Goal: Information Seeking & Learning: Learn about a topic

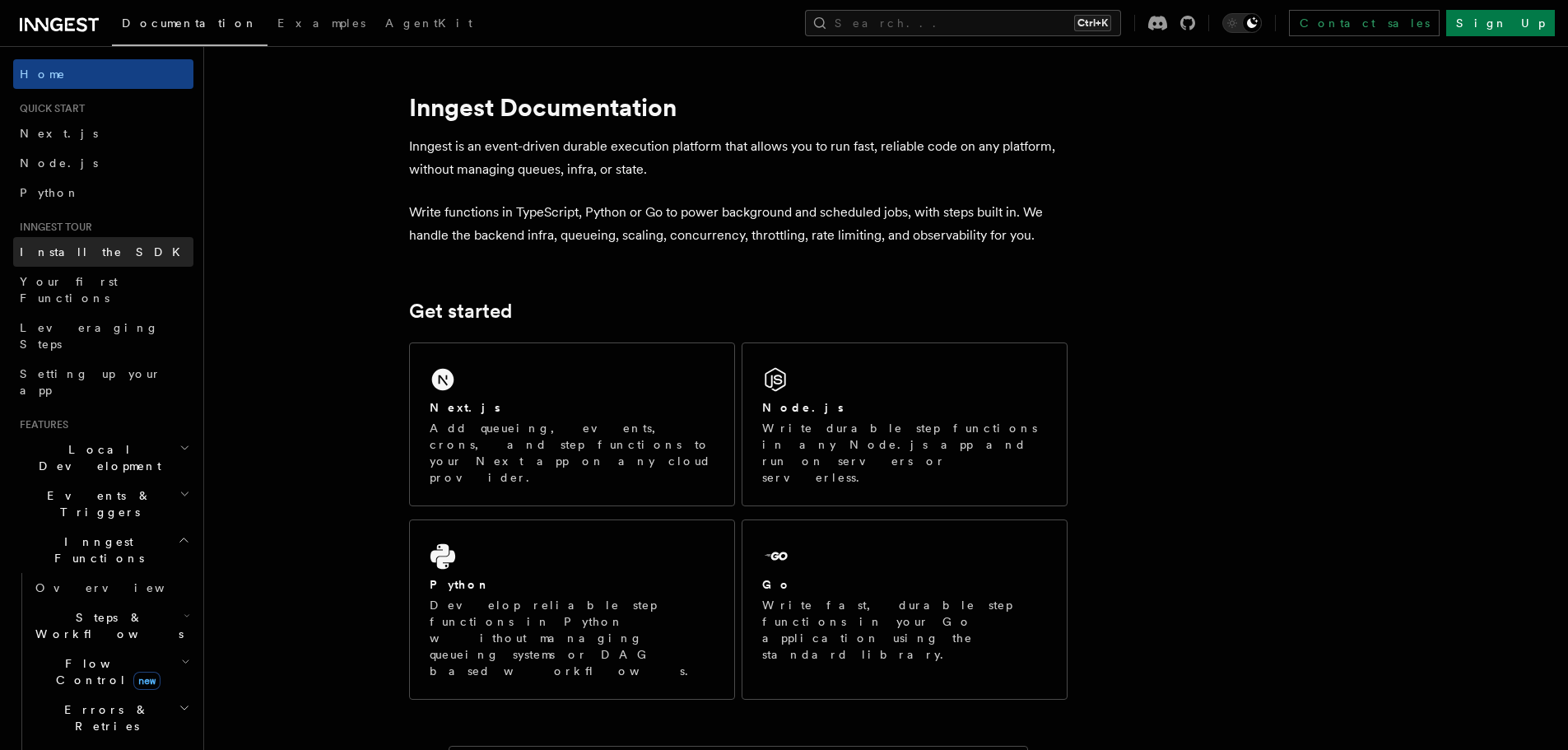
click at [41, 254] on span "Install the SDK" at bounding box center [105, 252] width 170 height 13
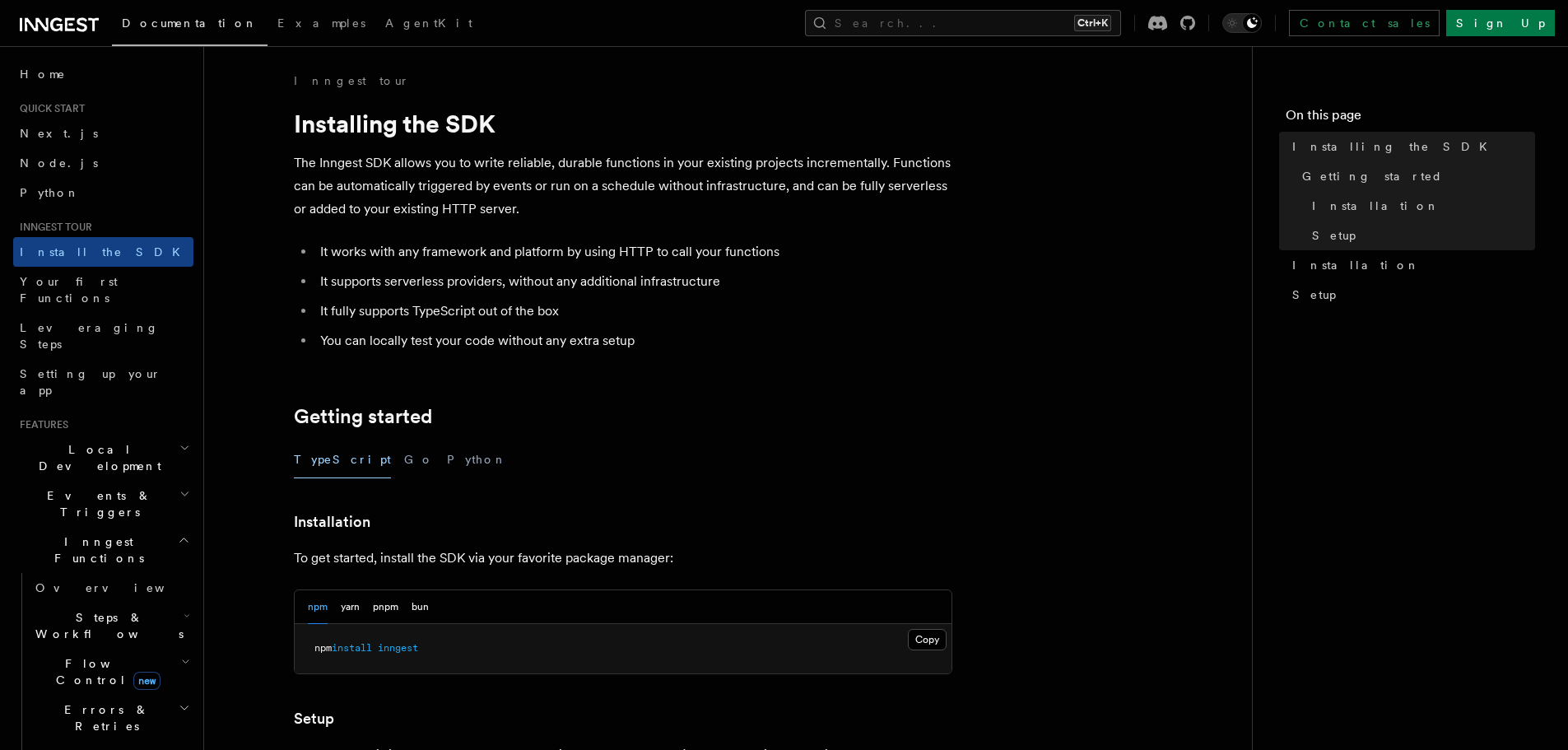
click at [44, 117] on li "Quick start Next.js Node.js Python" at bounding box center [103, 155] width 180 height 106
click at [43, 136] on span "Next.js" at bounding box center [59, 134] width 78 height 13
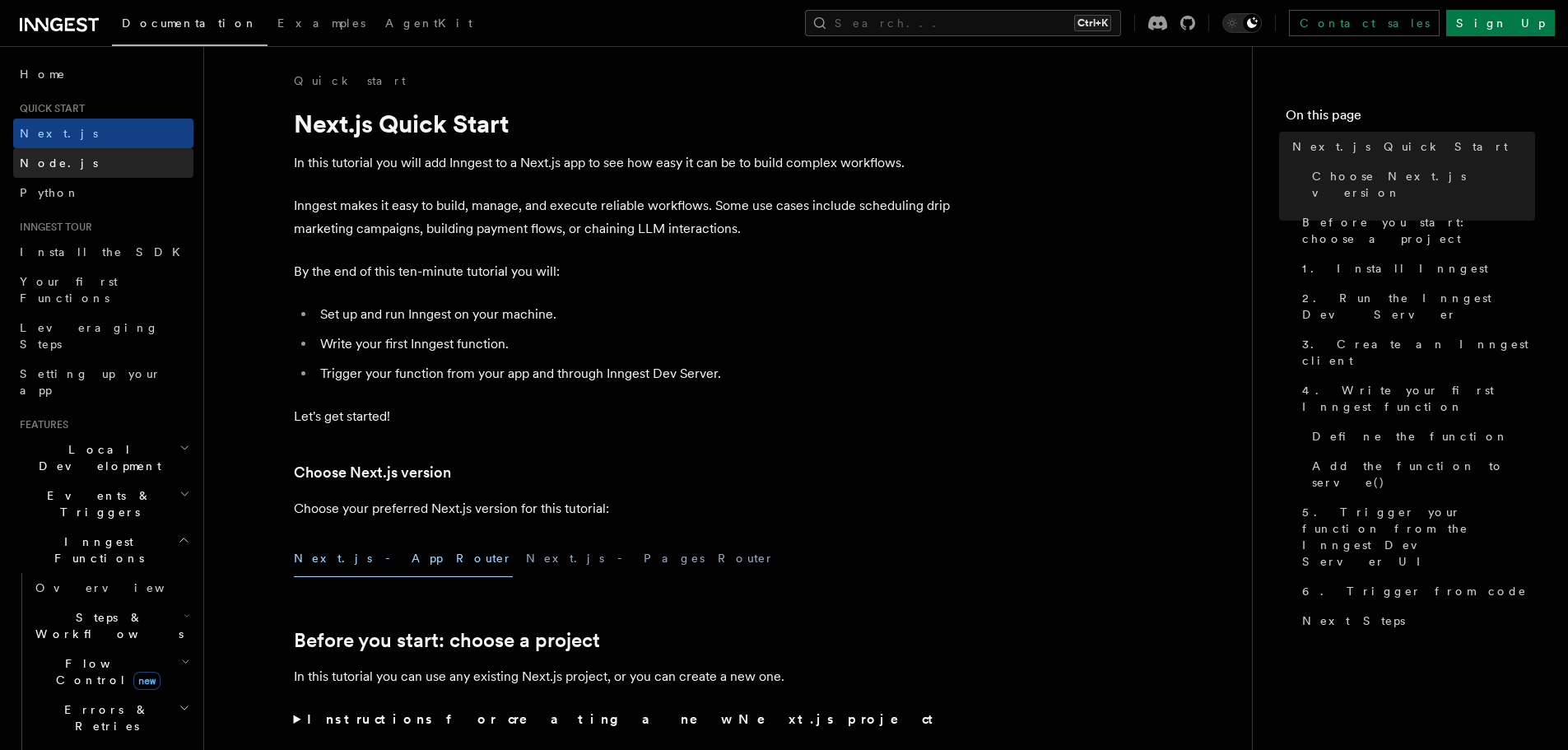
click at [170, 154] on link "Node.js" at bounding box center [103, 163] width 180 height 30
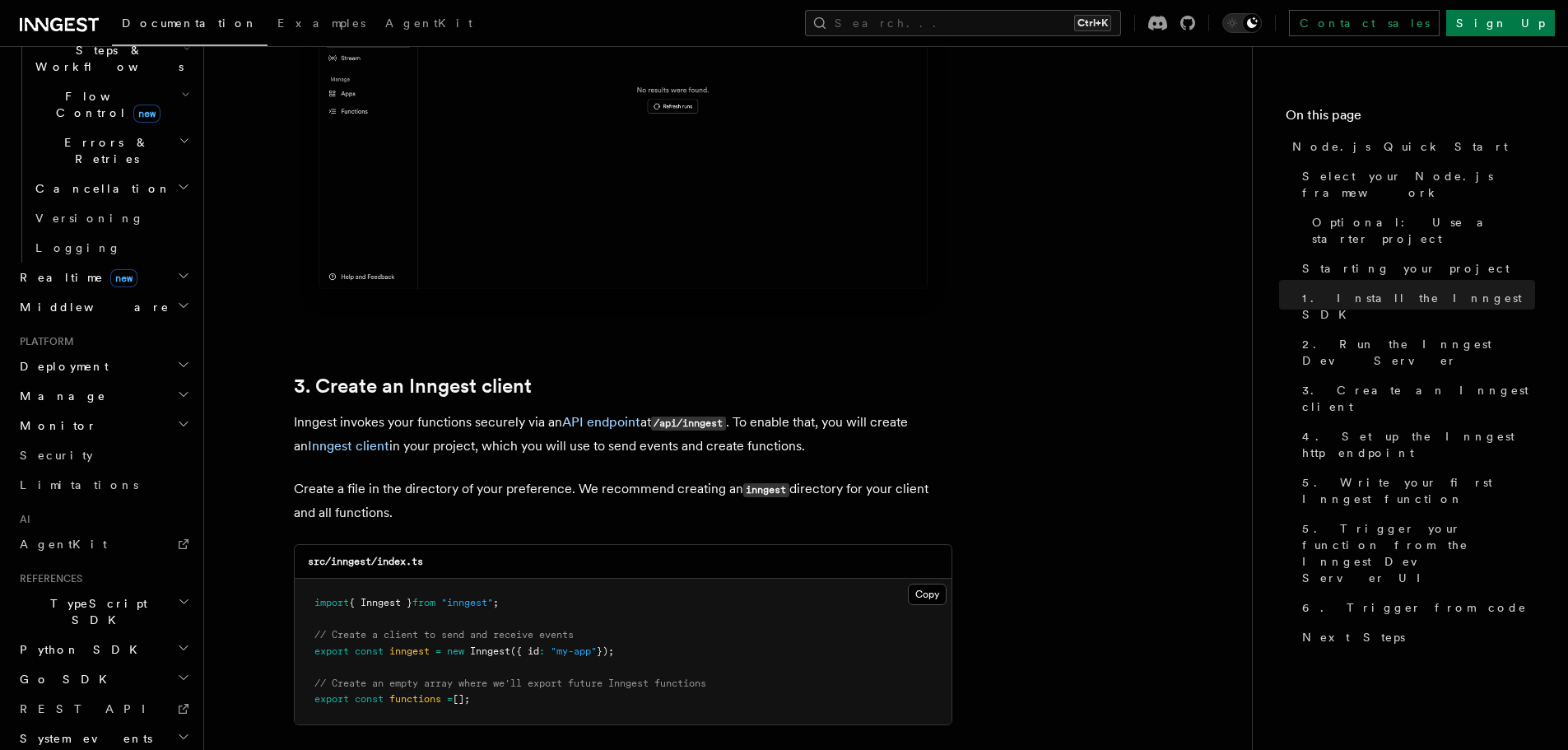
scroll to position [2086, 0]
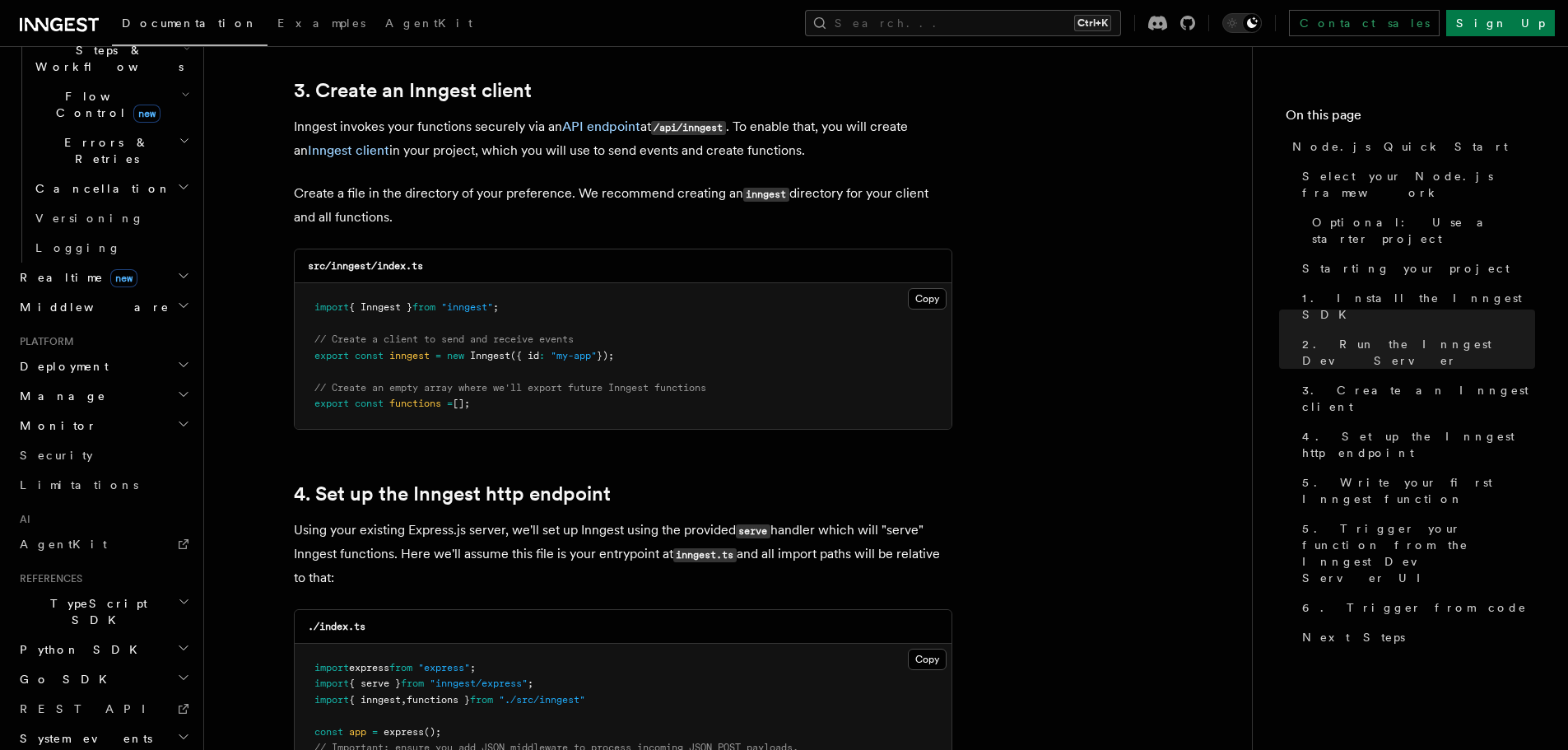
click at [93, 730] on span "System events" at bounding box center [83, 738] width 140 height 17
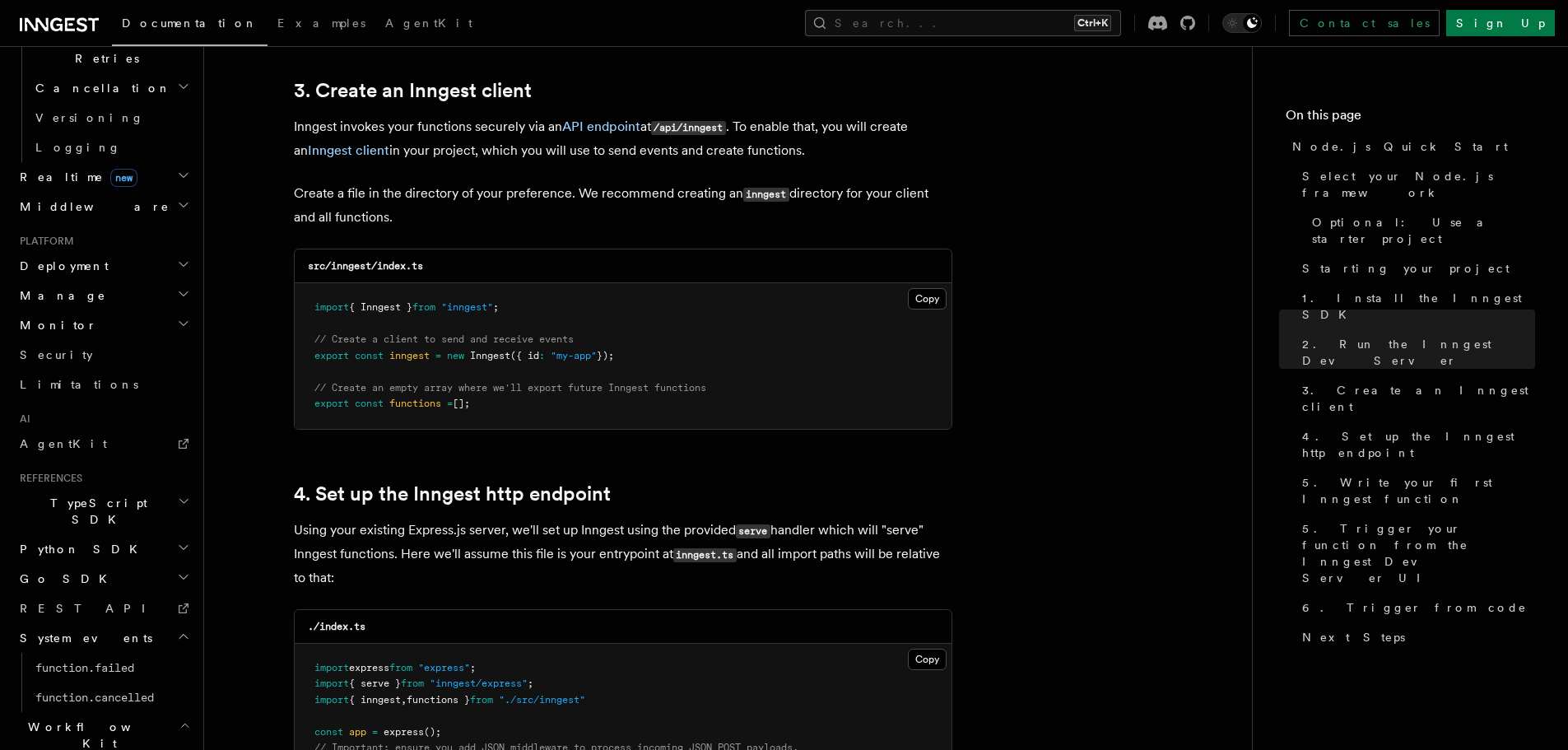
scroll to position [775, 0]
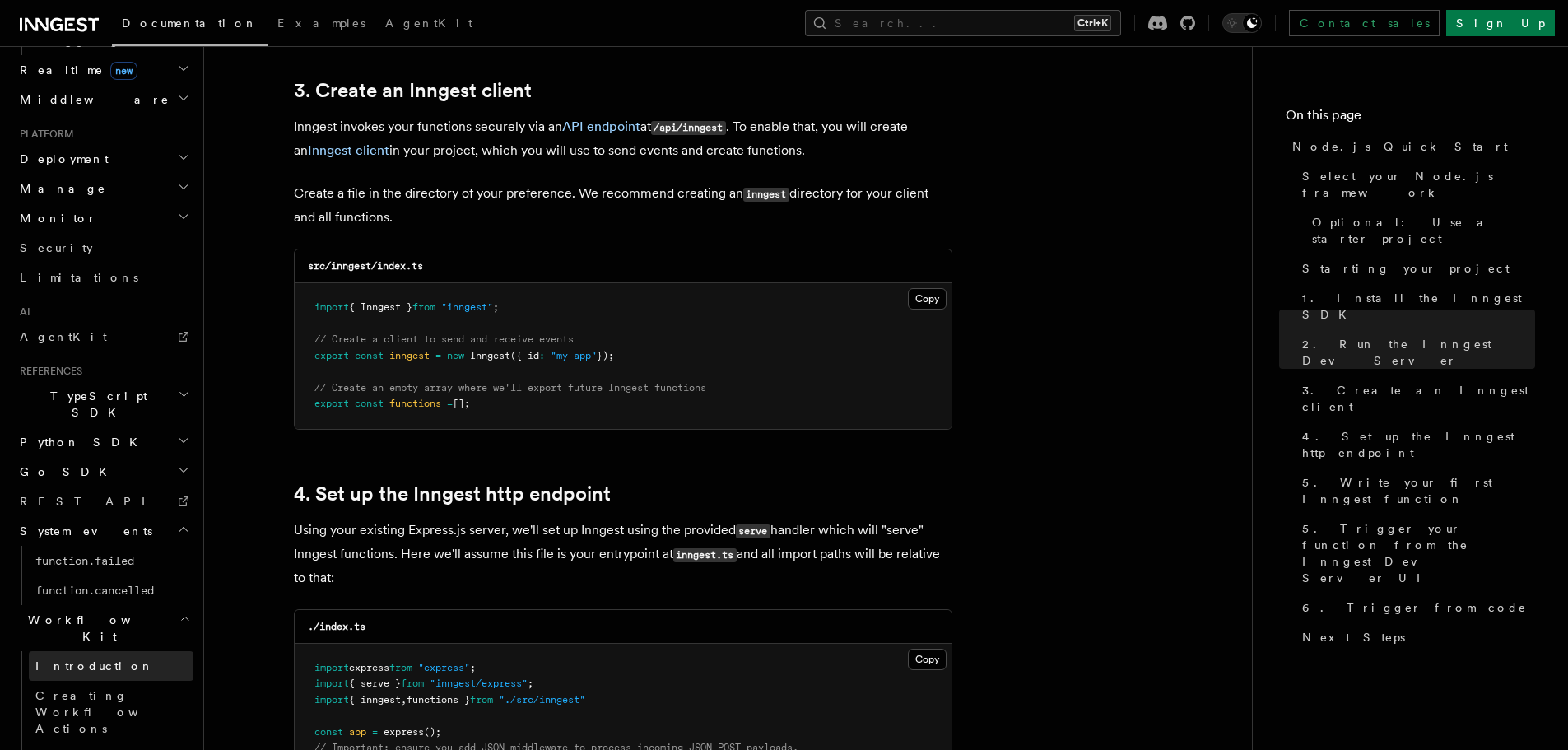
click at [159, 652] on link "Introduction" at bounding box center [111, 667] width 164 height 30
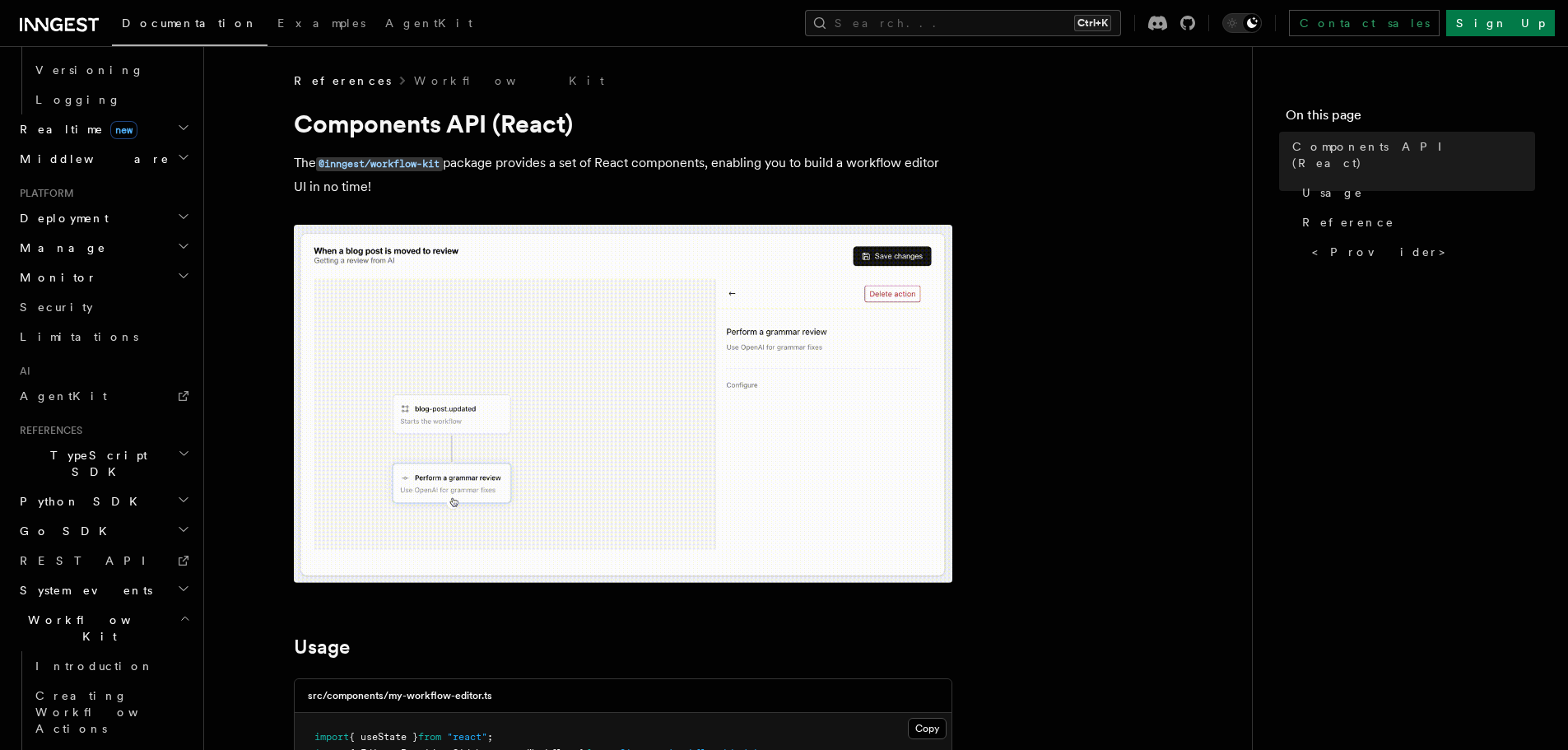
click at [914, 254] on img at bounding box center [623, 404] width 659 height 358
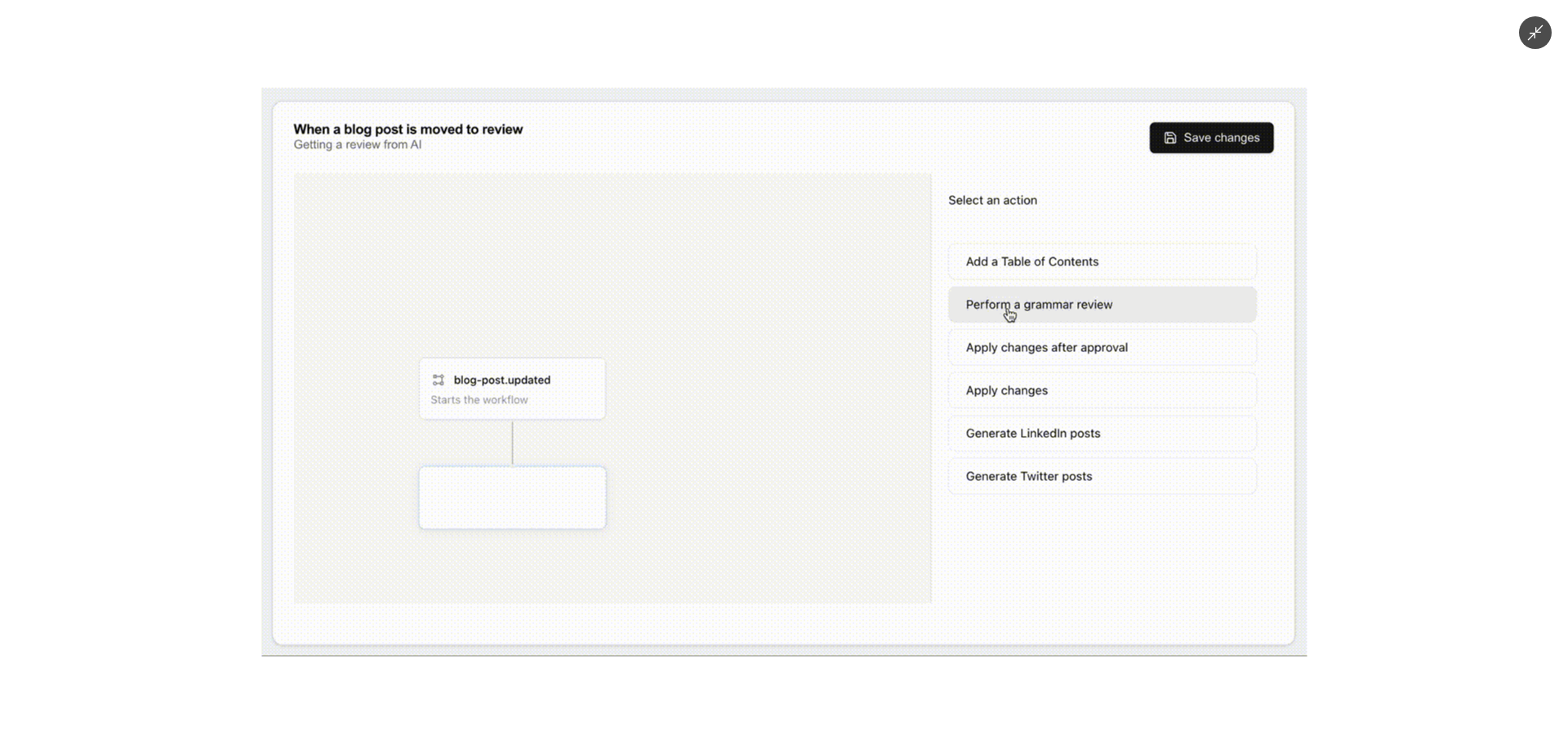
click at [907, 252] on img at bounding box center [784, 373] width 1045 height 569
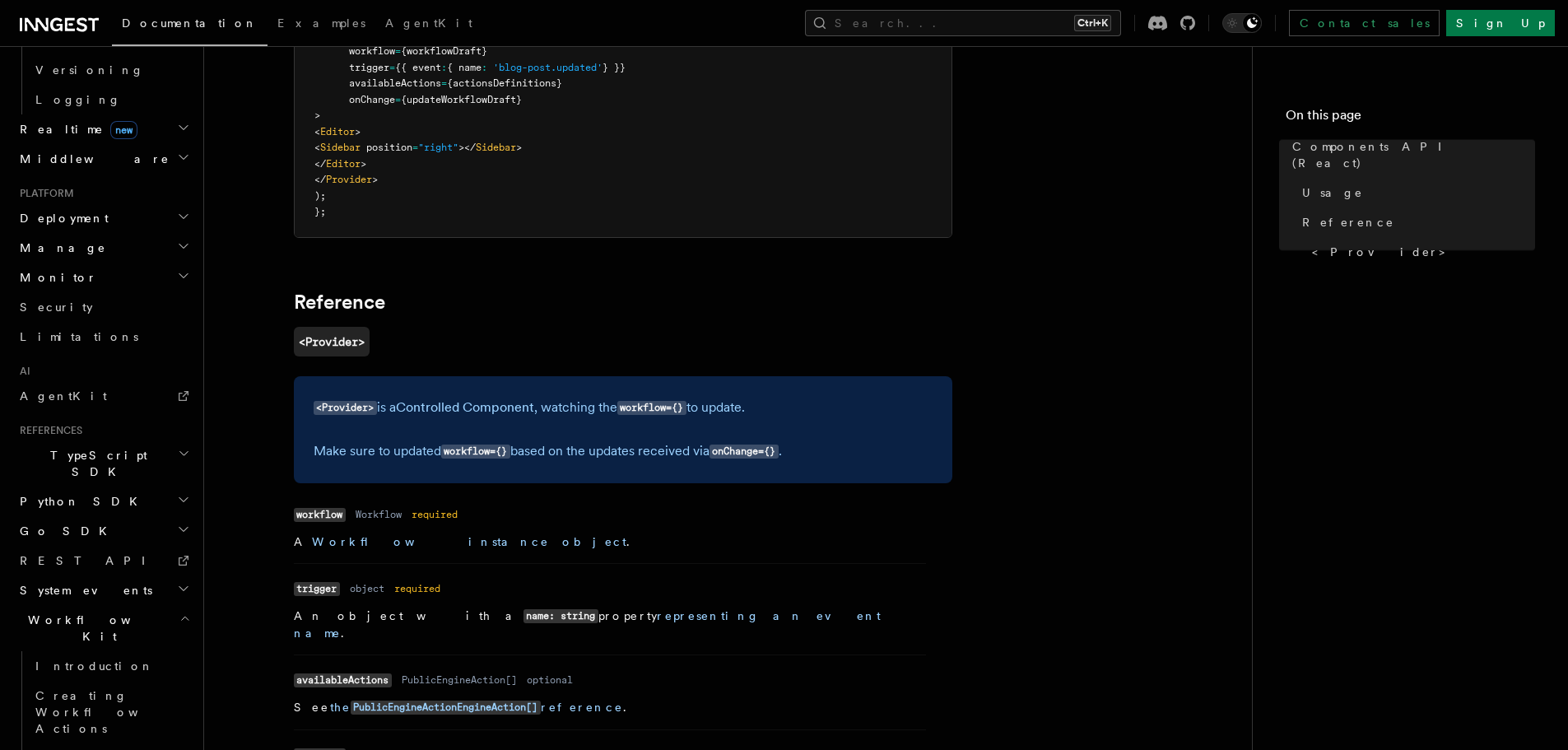
scroll to position [1317, 0]
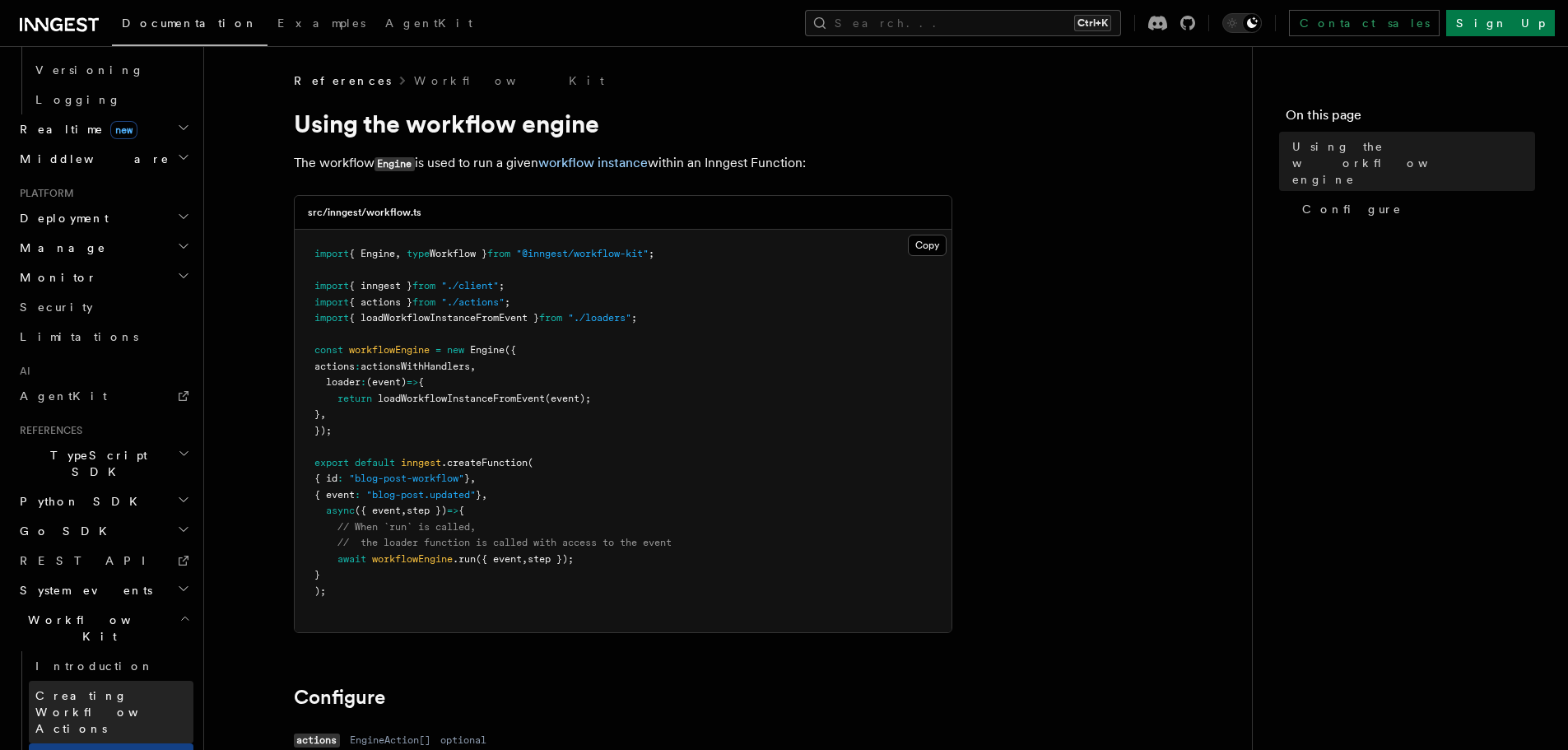
click at [142, 690] on span "Creating Workflow Actions" at bounding box center [107, 713] width 143 height 46
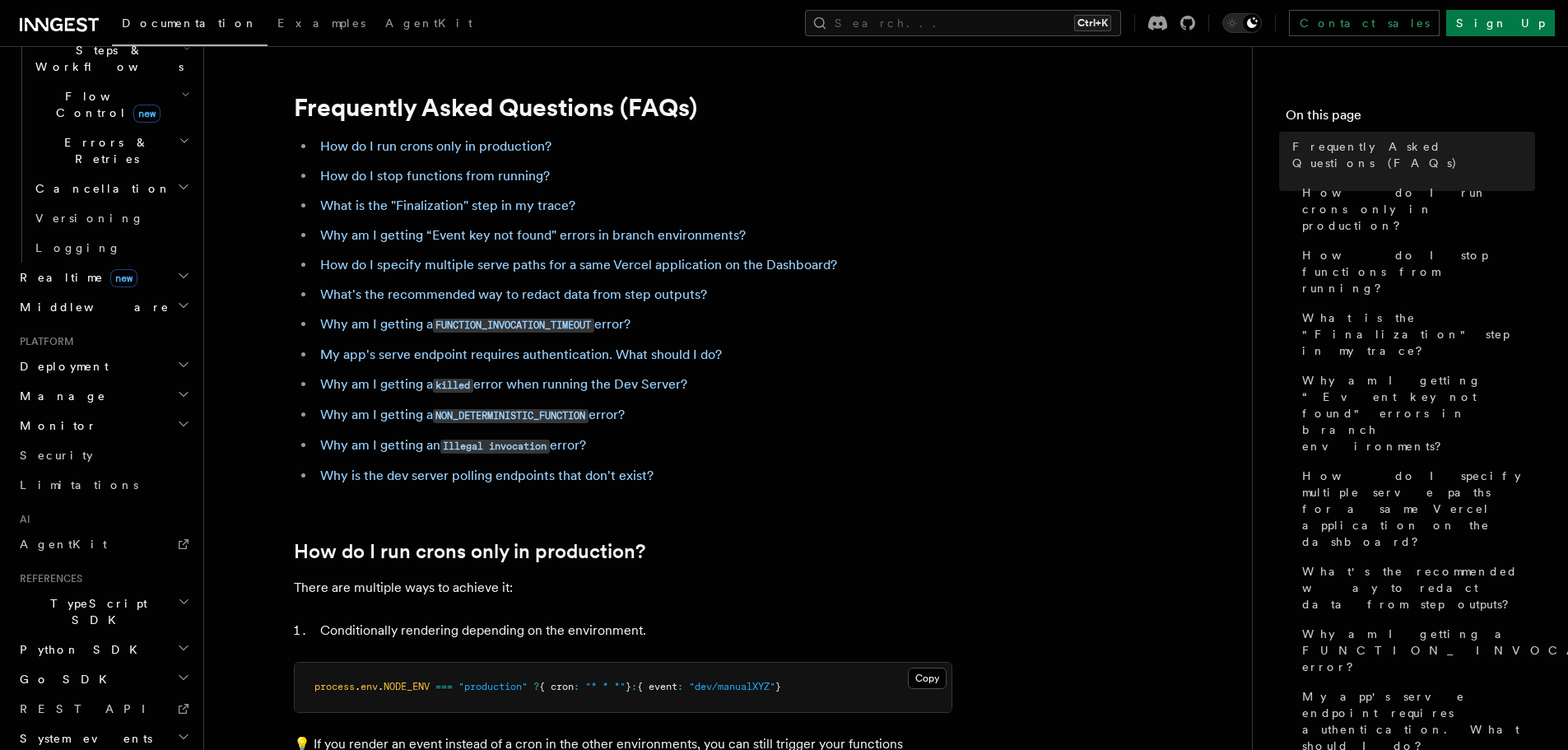
click at [87, 382] on h2 "Manage" at bounding box center [103, 396] width 180 height 30
click at [108, 335] on h2 "Platform" at bounding box center [103, 342] width 180 height 13
click at [126, 263] on h2 "Realtime new" at bounding box center [103, 278] width 180 height 30
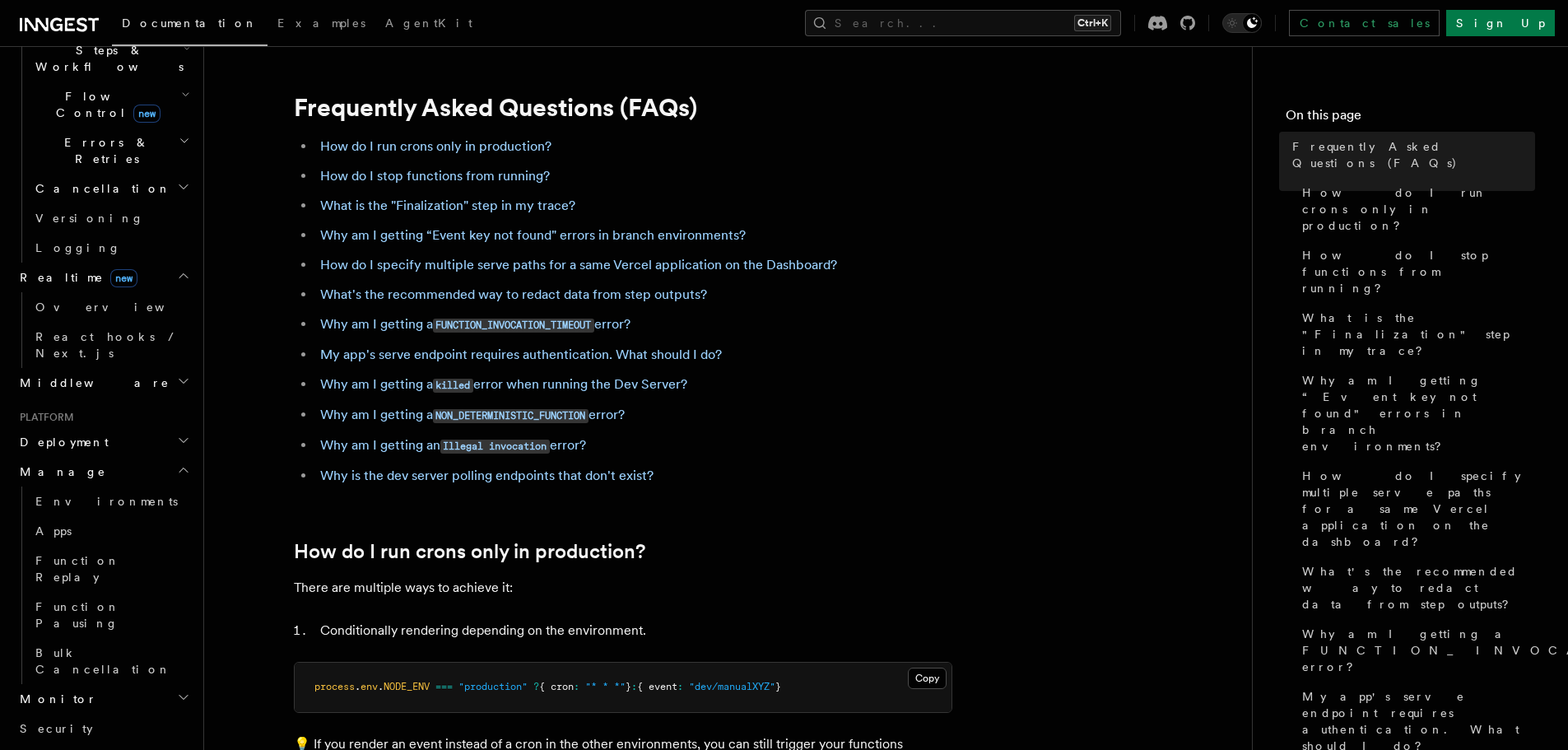
click at [70, 368] on h2 "Middleware" at bounding box center [103, 383] width 180 height 30
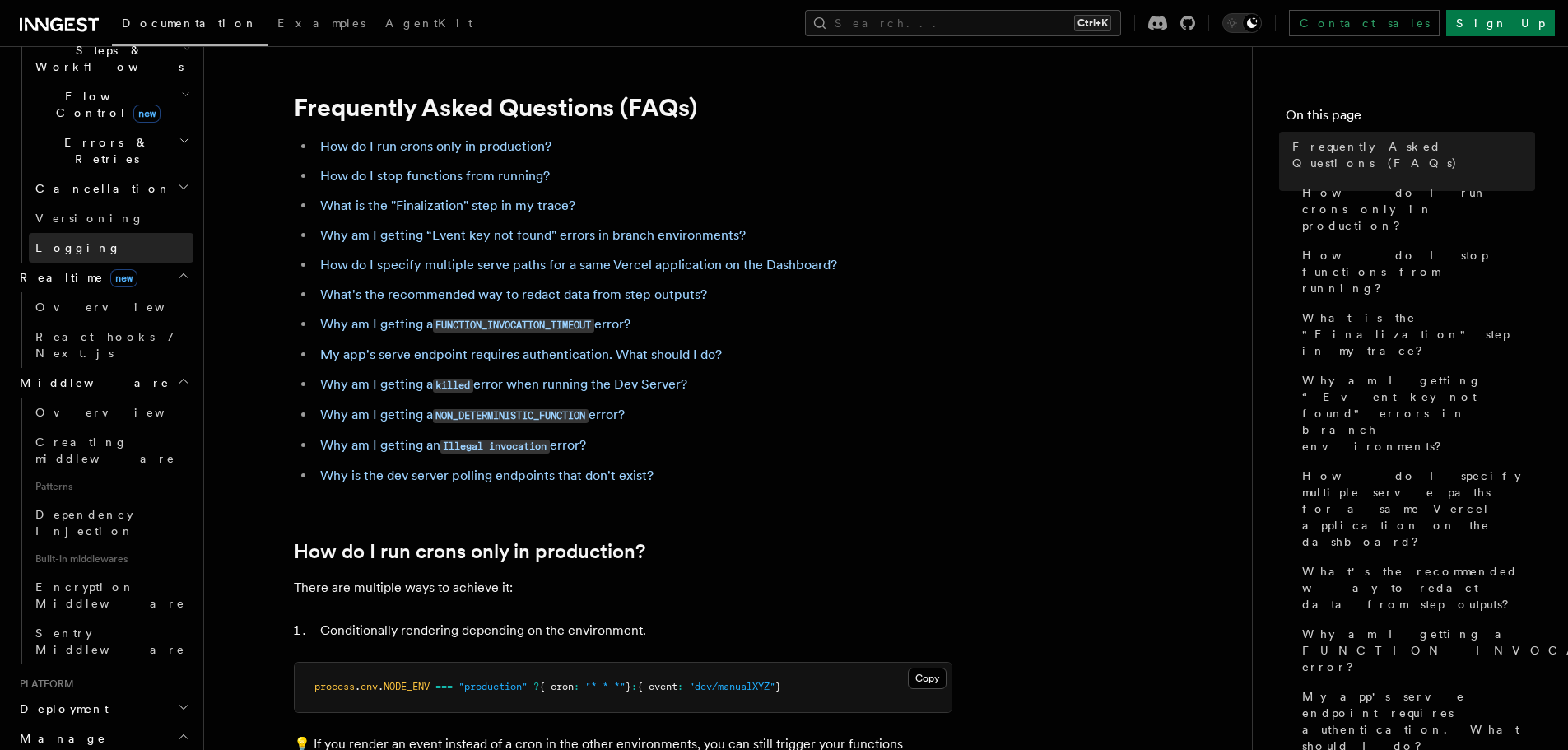
click at [138, 233] on link "Logging" at bounding box center [111, 248] width 164 height 30
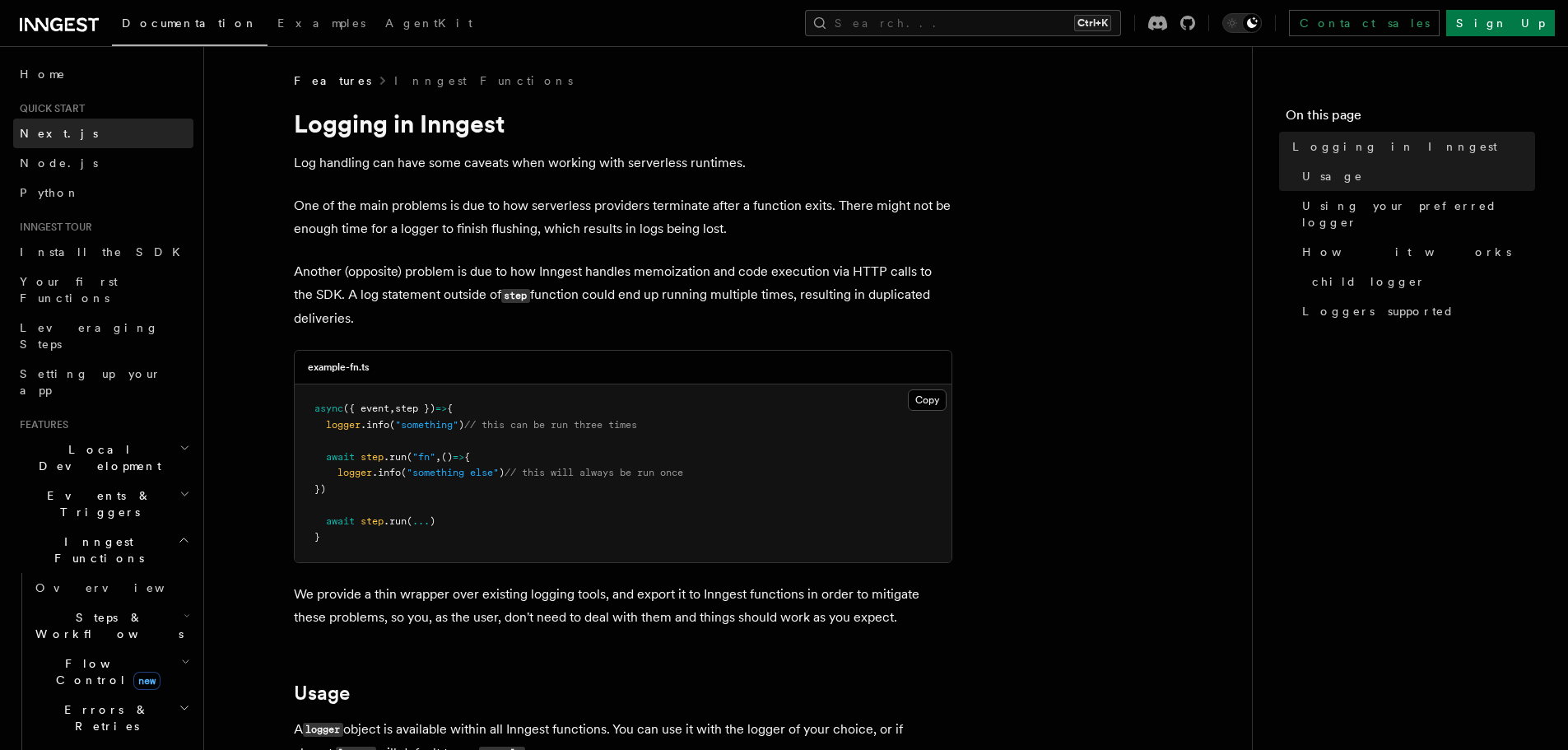
click at [111, 131] on link "Next.js" at bounding box center [103, 134] width 180 height 30
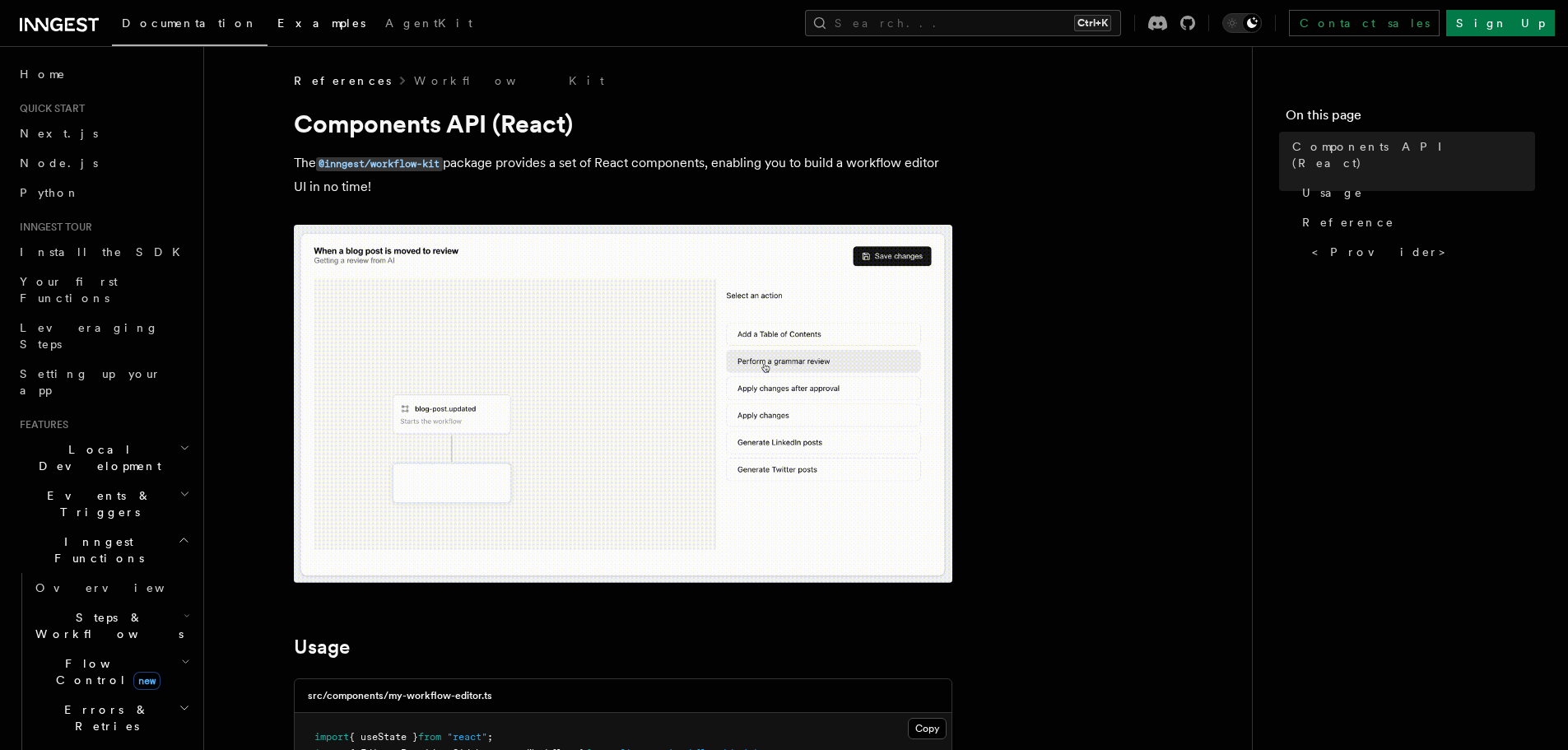
click at [277, 17] on span "Examples" at bounding box center [321, 23] width 88 height 13
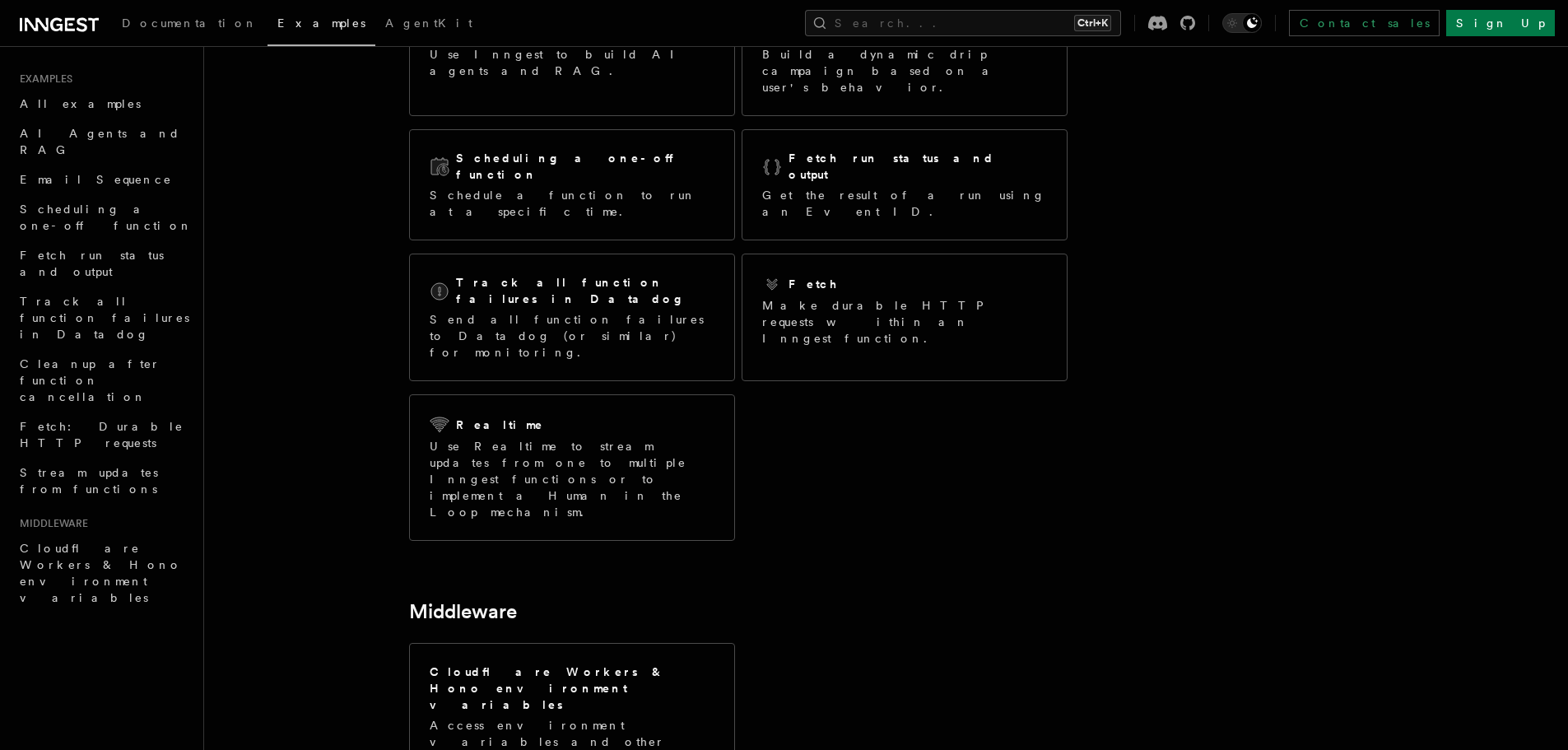
scroll to position [294, 0]
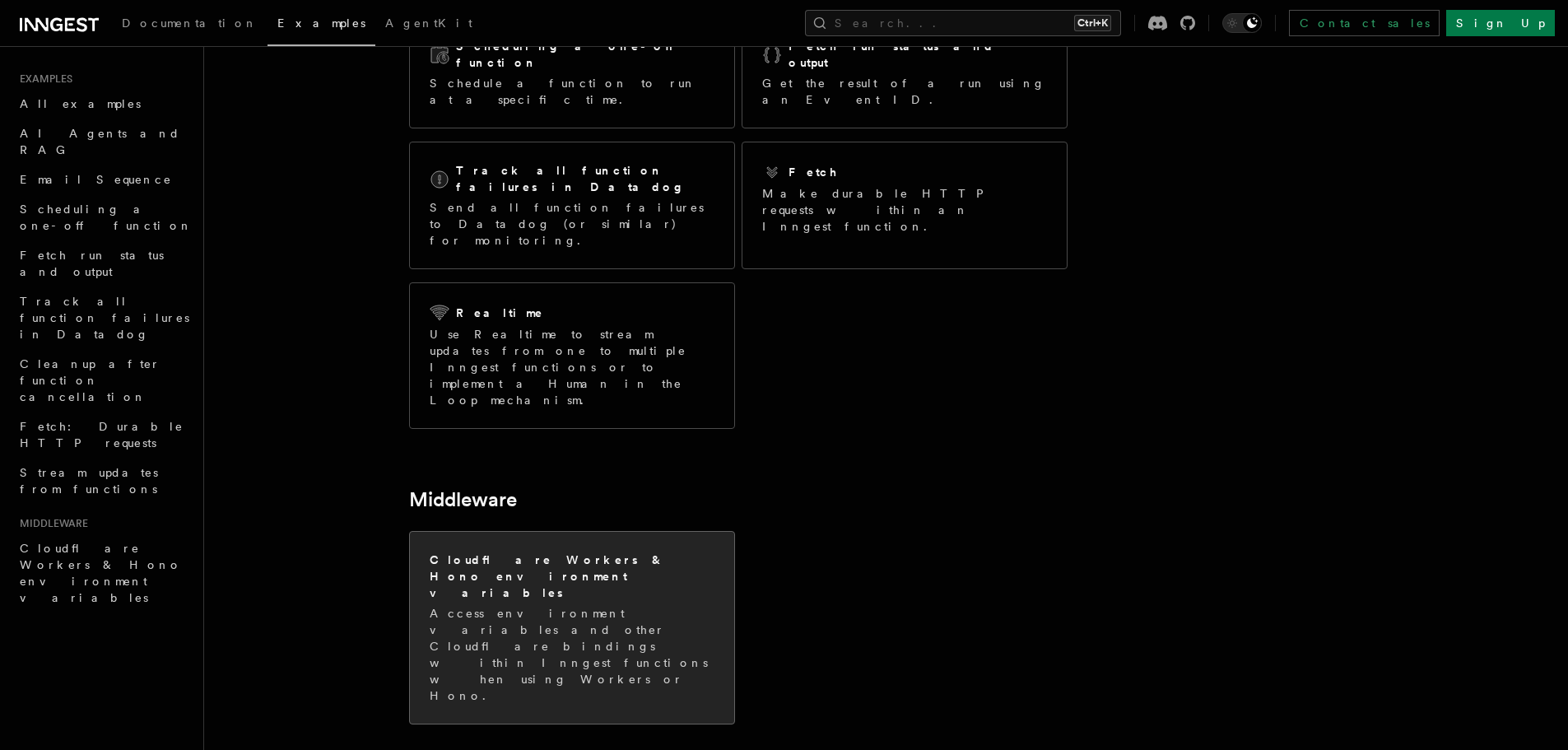
click at [657, 605] on p "Access environment variables and other Cloudflare bindings within Inngest funct…" at bounding box center [571, 655] width 285 height 99
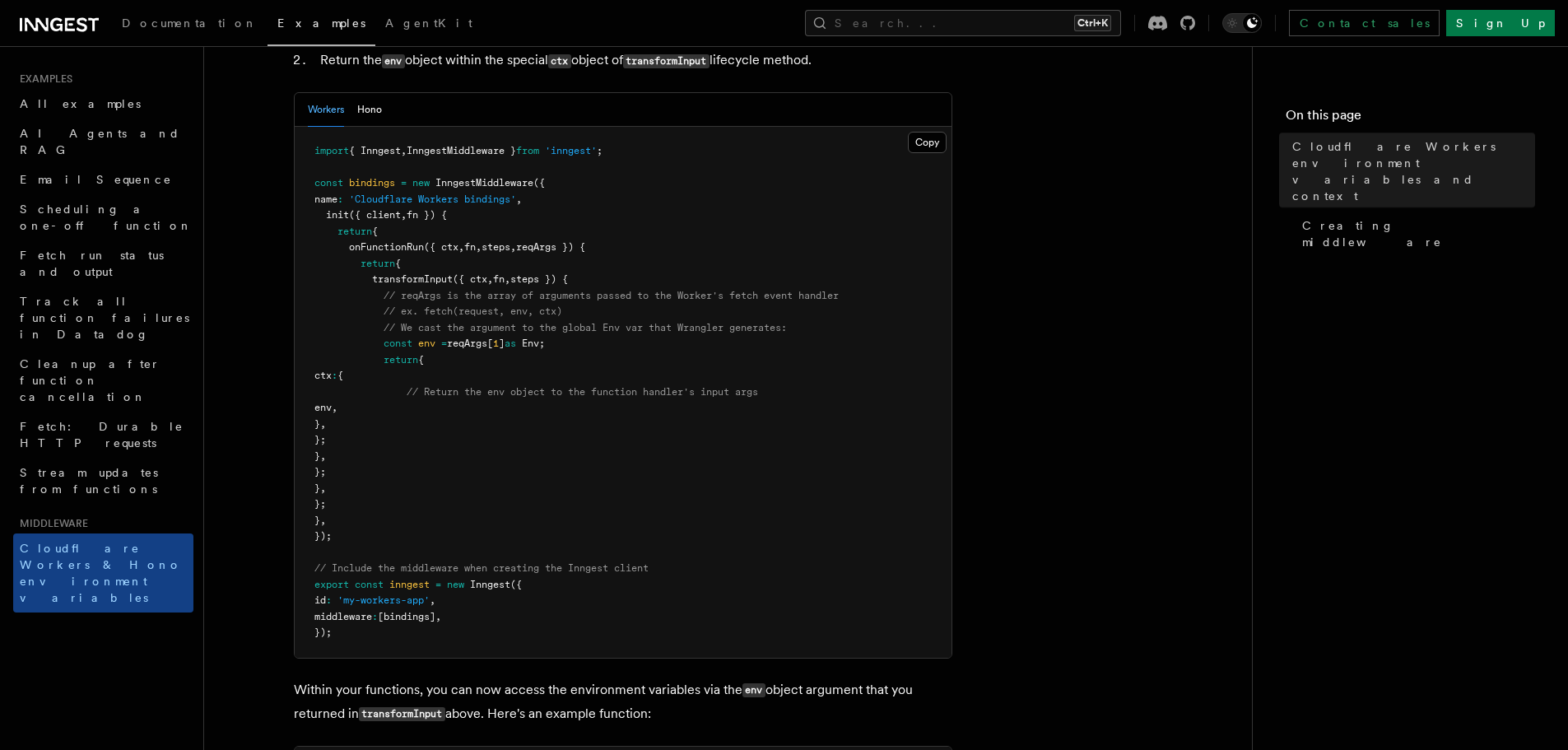
scroll to position [987, 0]
